Goal: Information Seeking & Learning: Learn about a topic

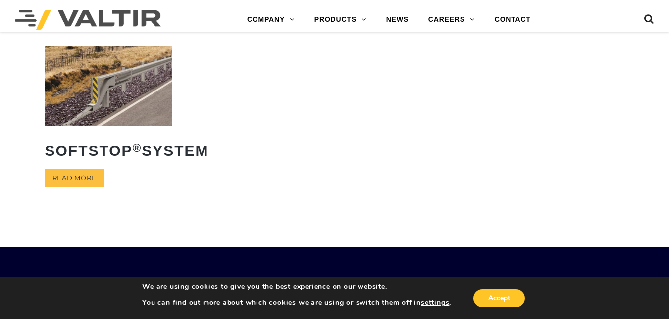
scroll to position [279, 0]
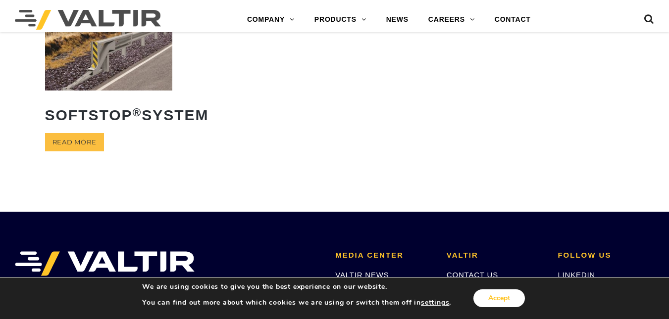
click at [496, 291] on button "Accept" at bounding box center [498, 299] width 51 height 18
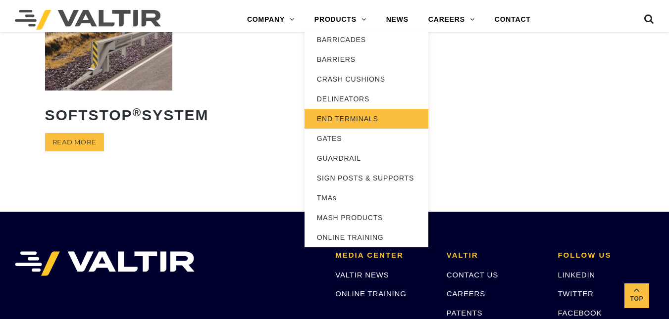
click at [357, 117] on link "END TERMINALS" at bounding box center [366, 119] width 124 height 20
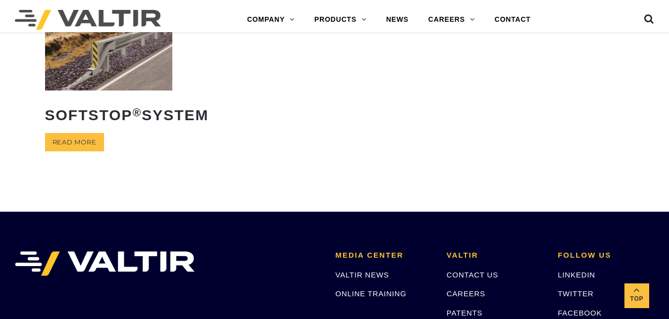
scroll to position [0, 0]
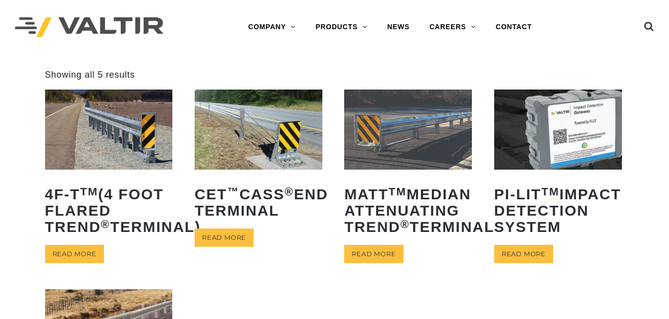
click at [93, 130] on img at bounding box center [109, 130] width 128 height 80
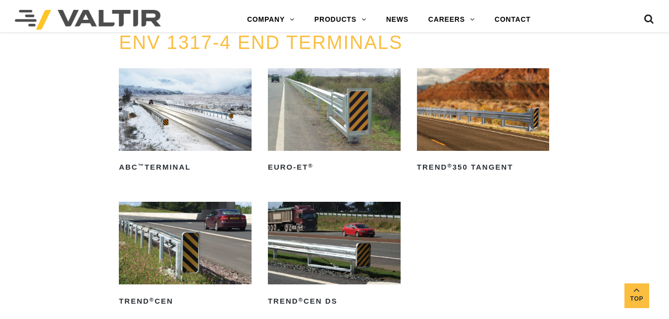
scroll to position [1396, 0]
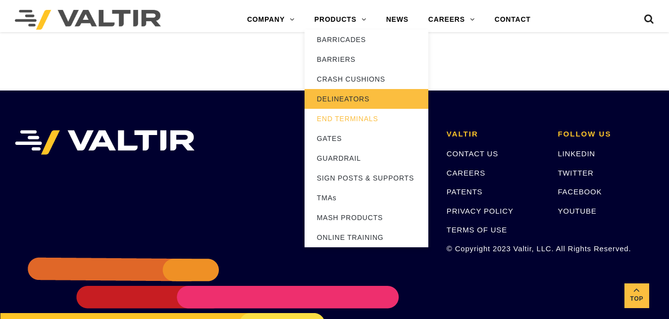
click at [343, 91] on link "DELINEATORS" at bounding box center [366, 99] width 124 height 20
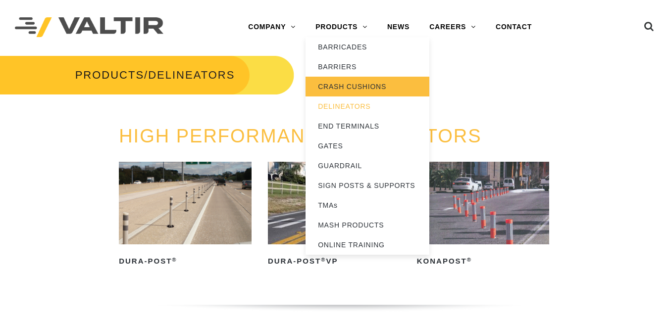
click at [341, 83] on link "CRASH CUSHIONS" at bounding box center [367, 87] width 124 height 20
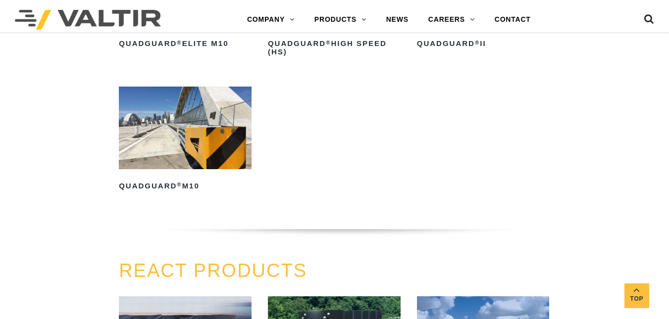
scroll to position [1117, 0]
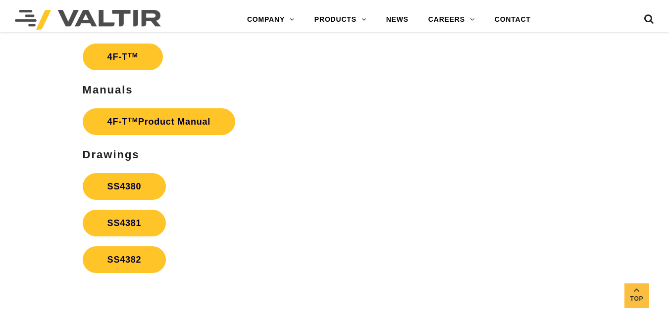
scroll to position [1679, 0]
